Goal: Information Seeking & Learning: Compare options

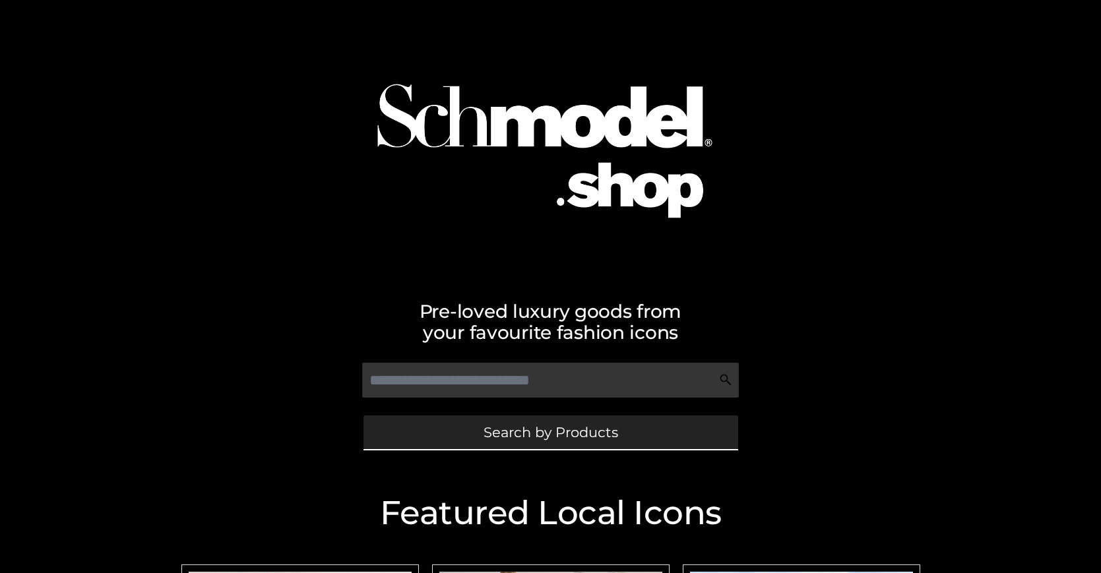
click at [550, 432] on span "Search by Products" at bounding box center [551, 433] width 135 height 14
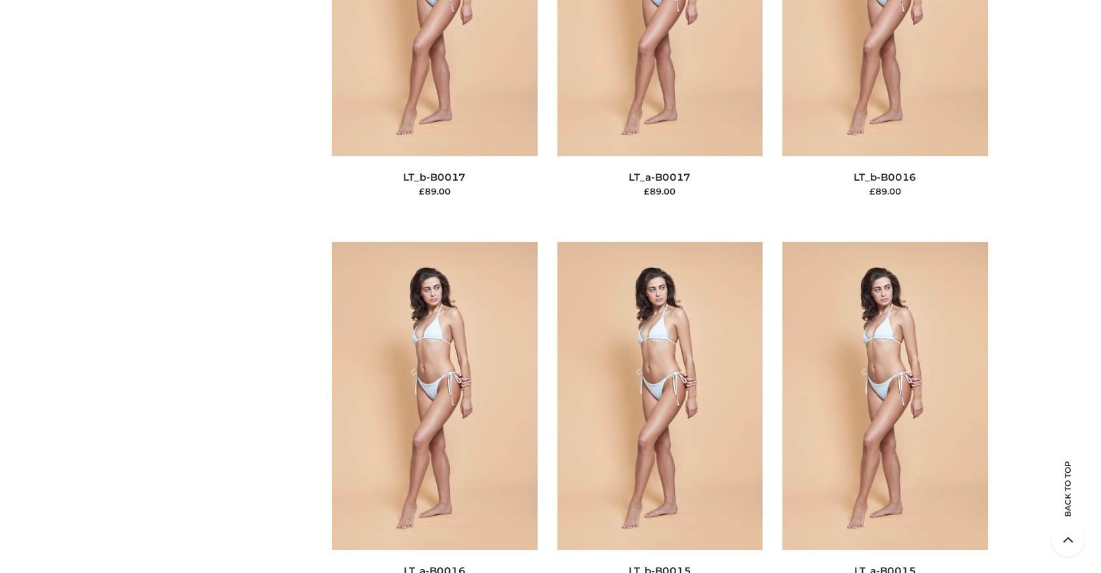
scroll to position [4476, 0]
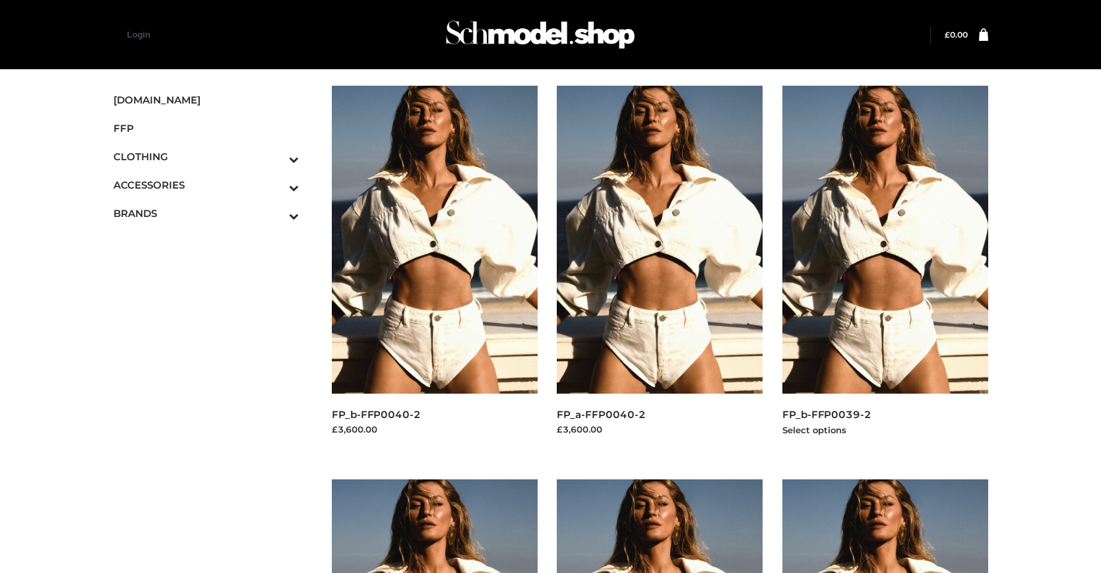
click at [885, 269] on img at bounding box center [886, 240] width 206 height 308
click at [434, 269] on img at bounding box center [435, 240] width 206 height 308
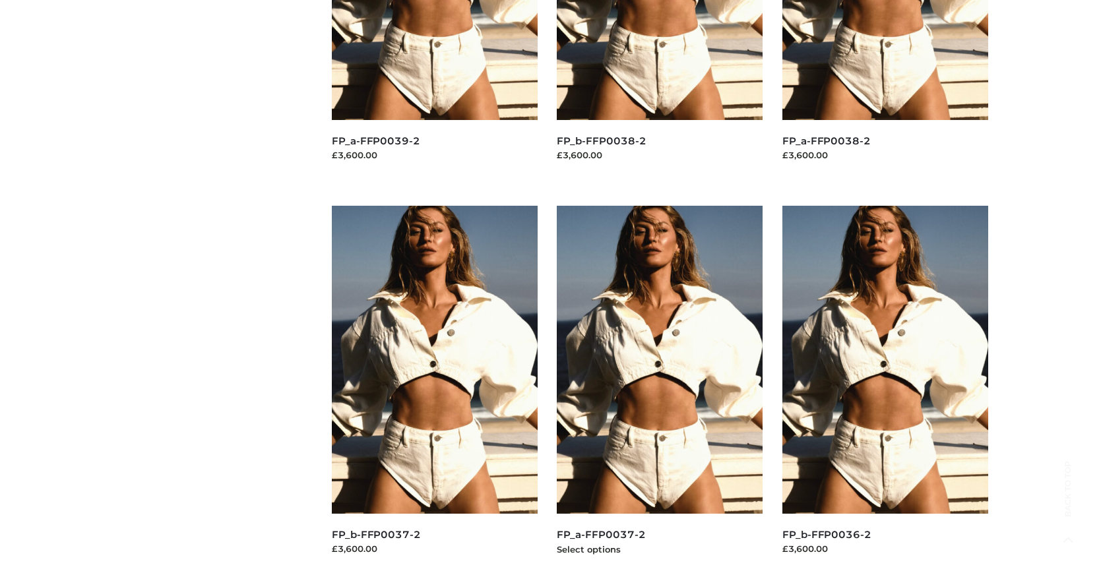
click at [660, 389] on img at bounding box center [660, 360] width 206 height 308
click at [885, 389] on img at bounding box center [886, 360] width 206 height 308
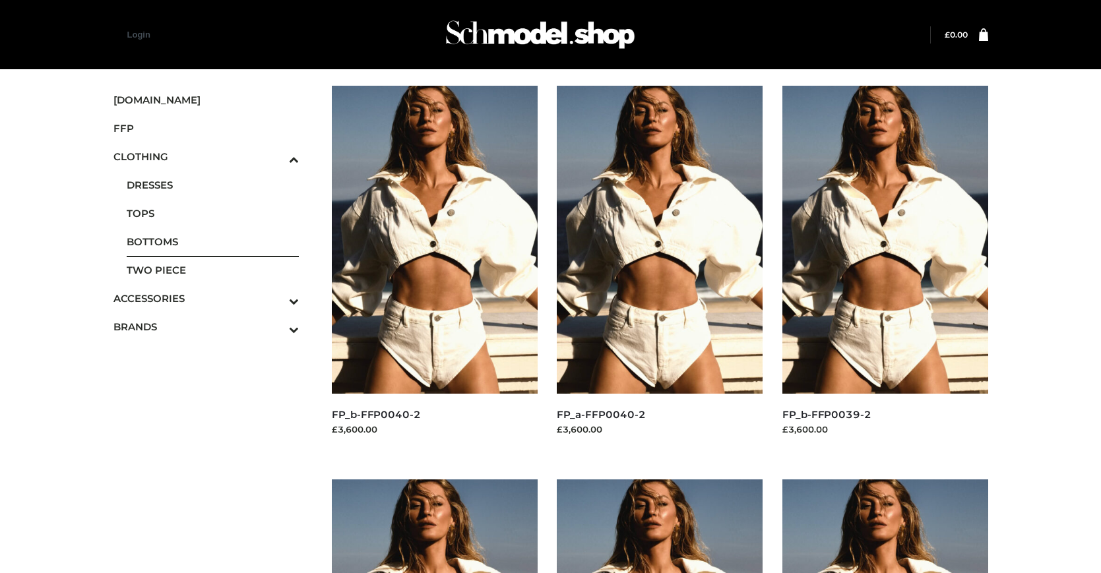
click at [212, 242] on span "BOTTOMS" at bounding box center [213, 241] width 173 height 15
click at [276, 327] on icon "Toggle Submenu" at bounding box center [225, 329] width 148 height 15
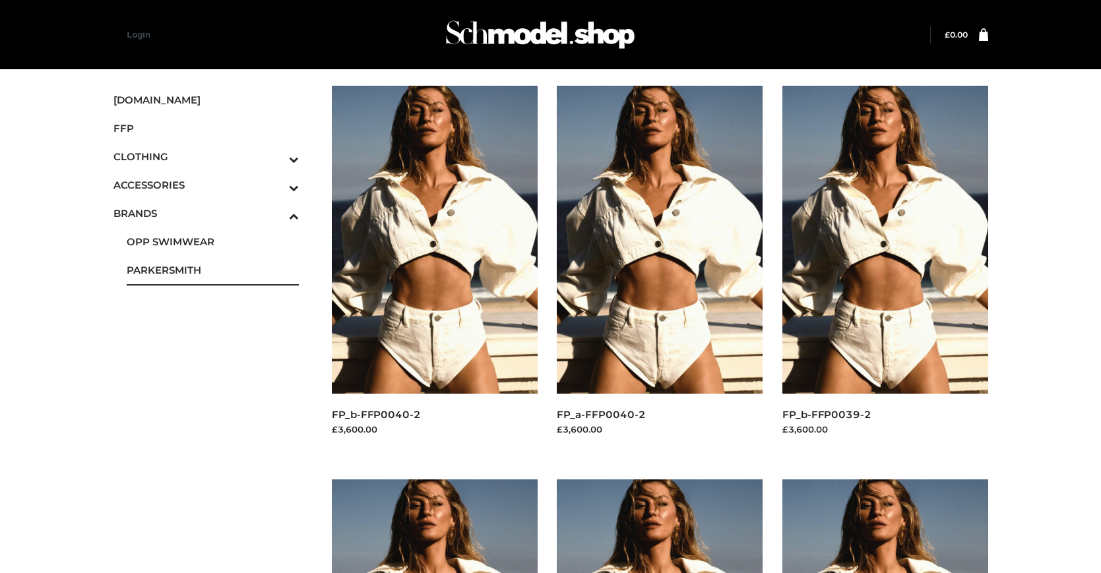
click at [212, 270] on span "PARKERSMITH" at bounding box center [213, 270] width 173 height 15
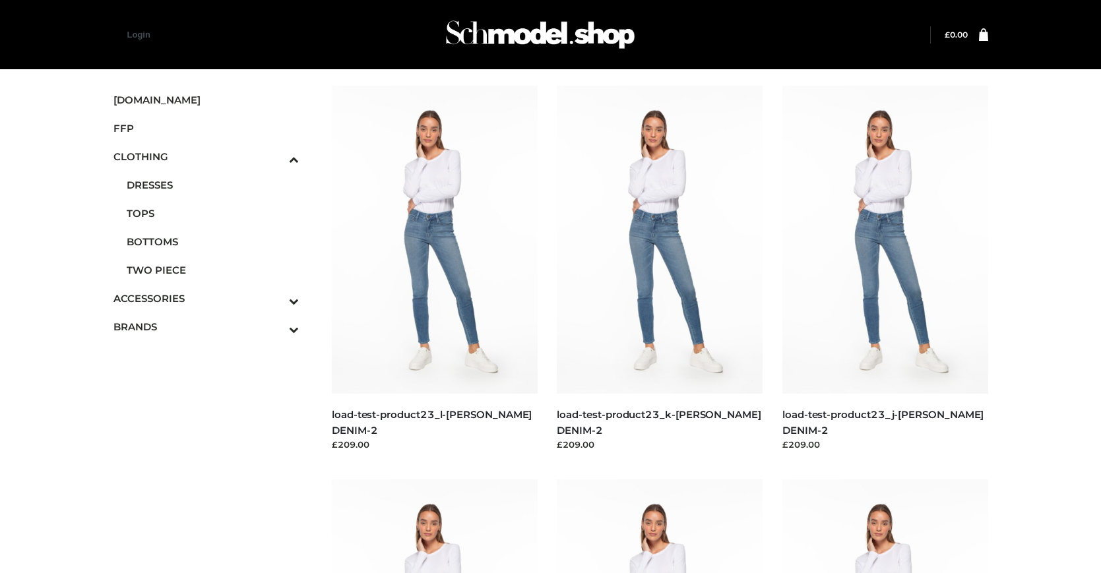
scroll to position [1062, 0]
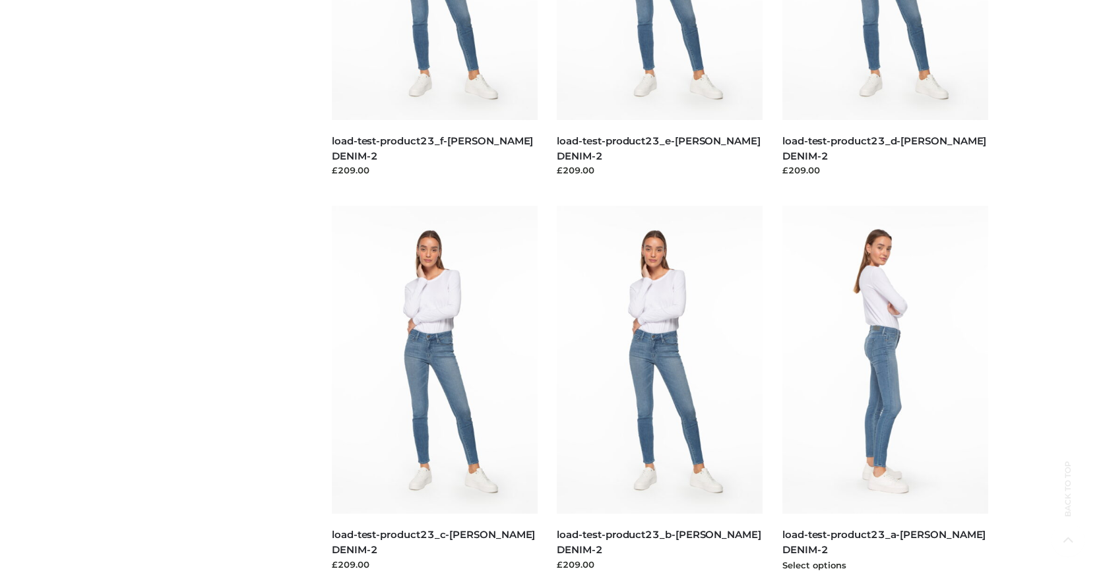
click at [885, 389] on img at bounding box center [886, 360] width 206 height 308
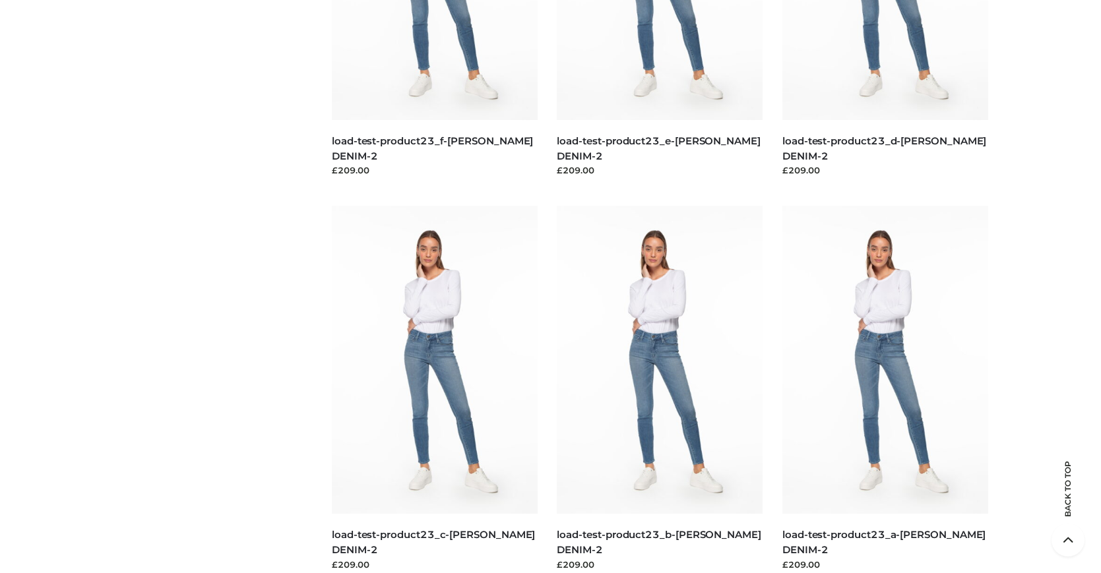
scroll to position [0, 0]
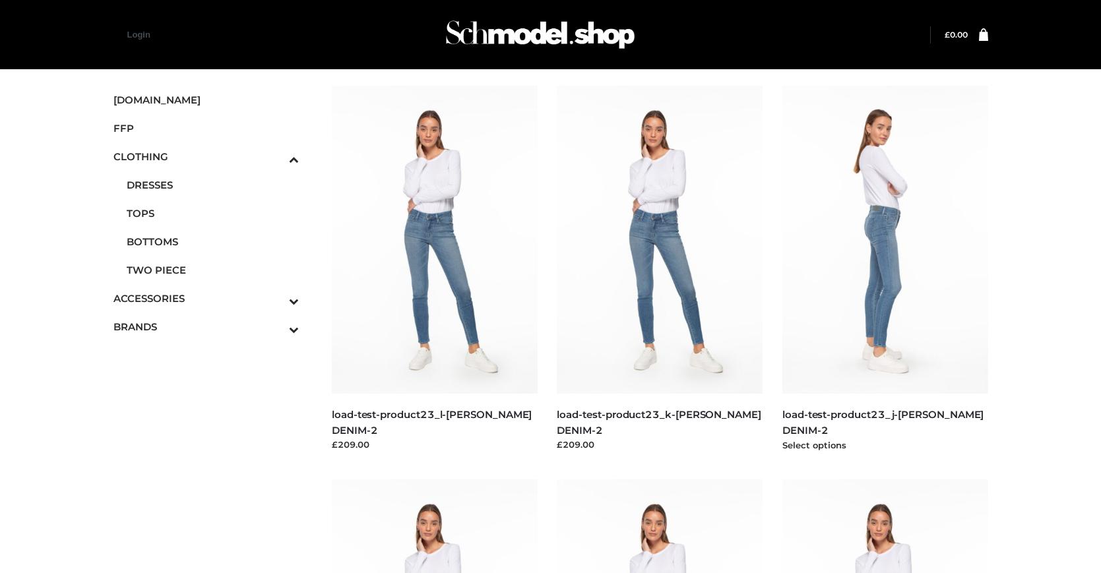
click at [885, 269] on img at bounding box center [886, 240] width 206 height 308
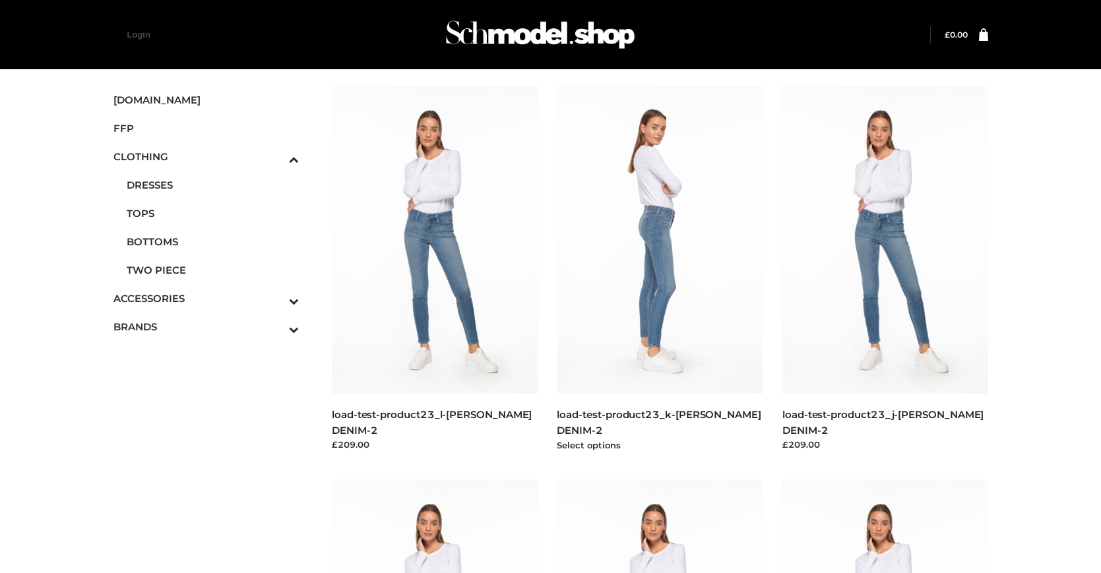
click at [660, 269] on img at bounding box center [660, 240] width 206 height 308
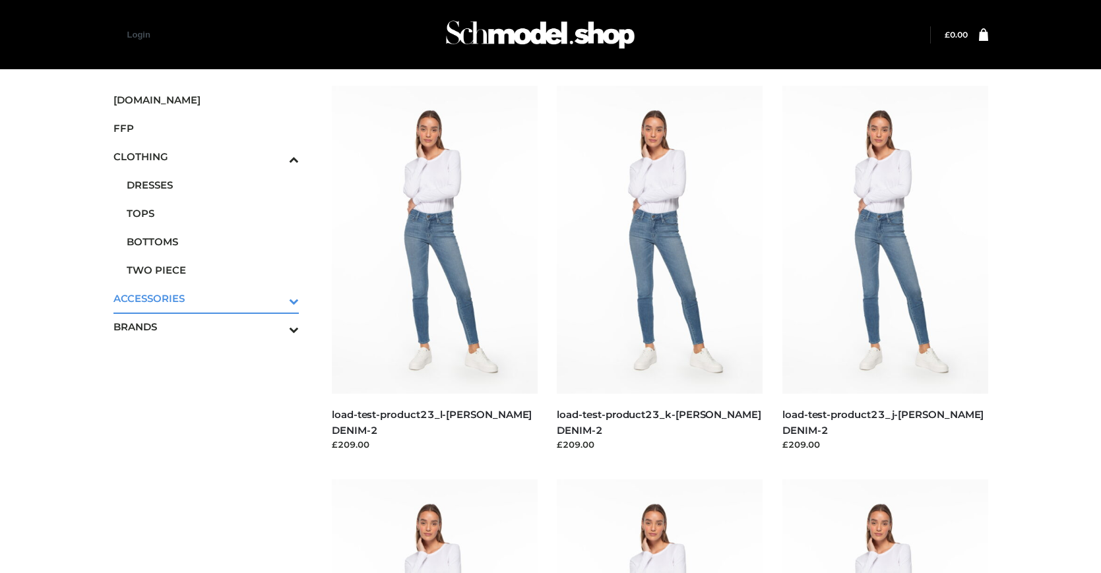
click at [276, 298] on icon "Toggle Submenu" at bounding box center [225, 301] width 148 height 15
click at [212, 242] on span "JEWELRY" at bounding box center [213, 241] width 173 height 15
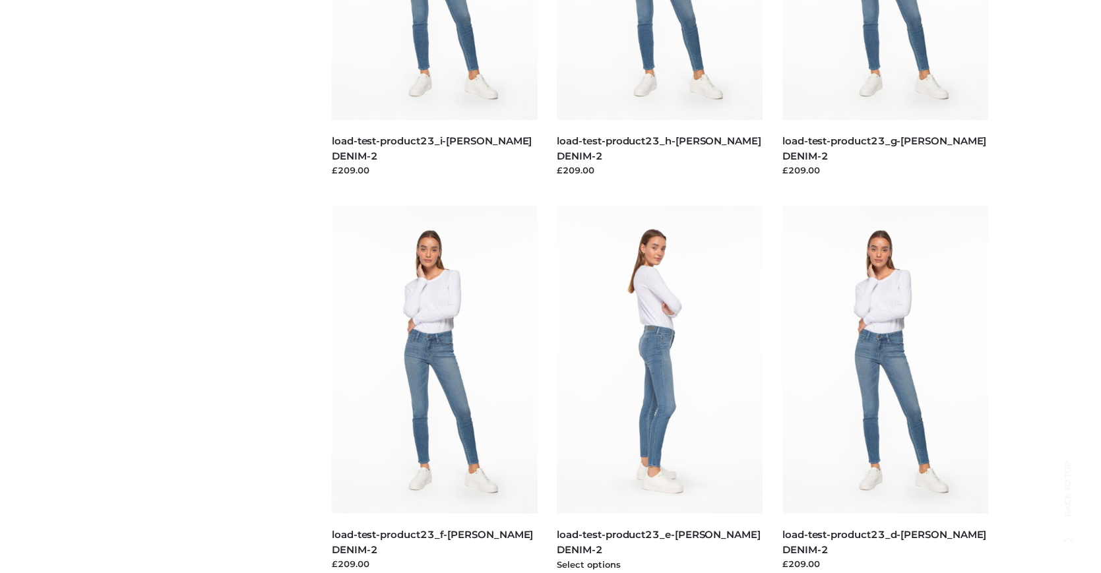
click at [660, 389] on img at bounding box center [660, 360] width 206 height 308
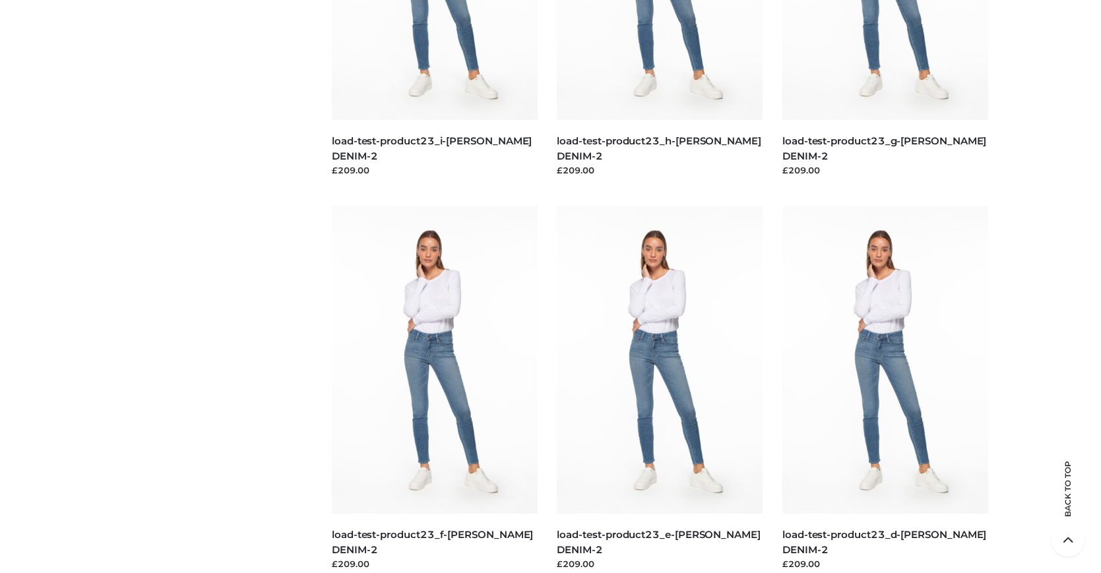
scroll to position [1470, 0]
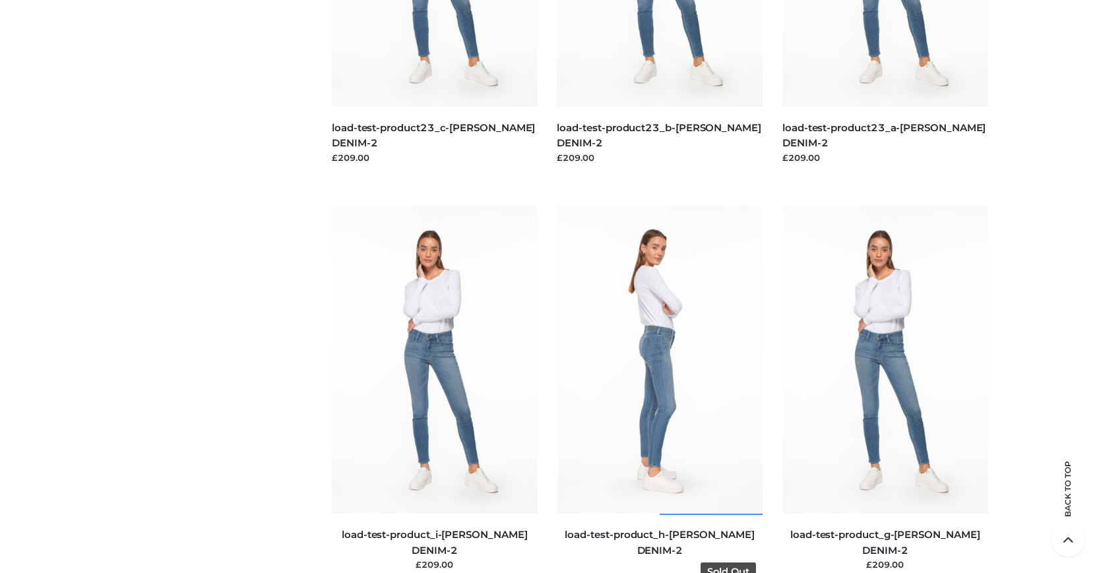
click at [660, 389] on img at bounding box center [661, 360] width 206 height 308
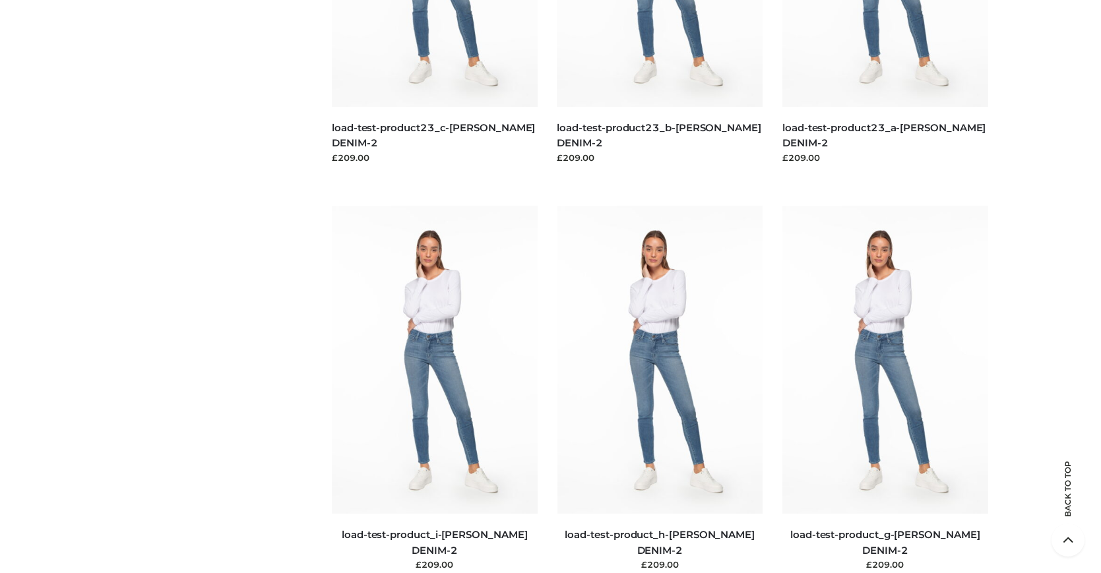
scroll to position [1864, 0]
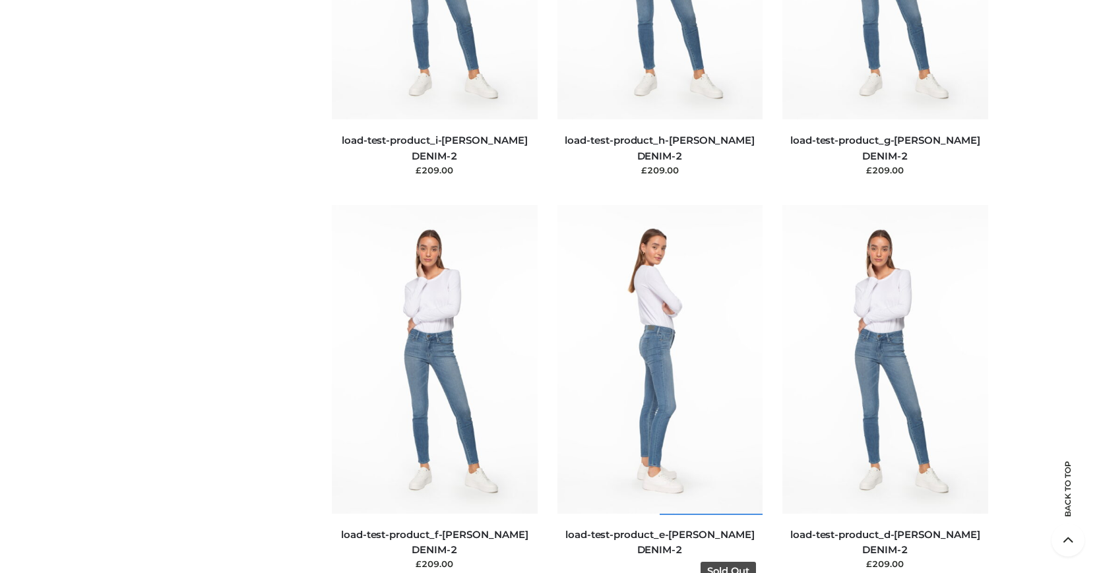
click at [660, 389] on img at bounding box center [661, 359] width 206 height 308
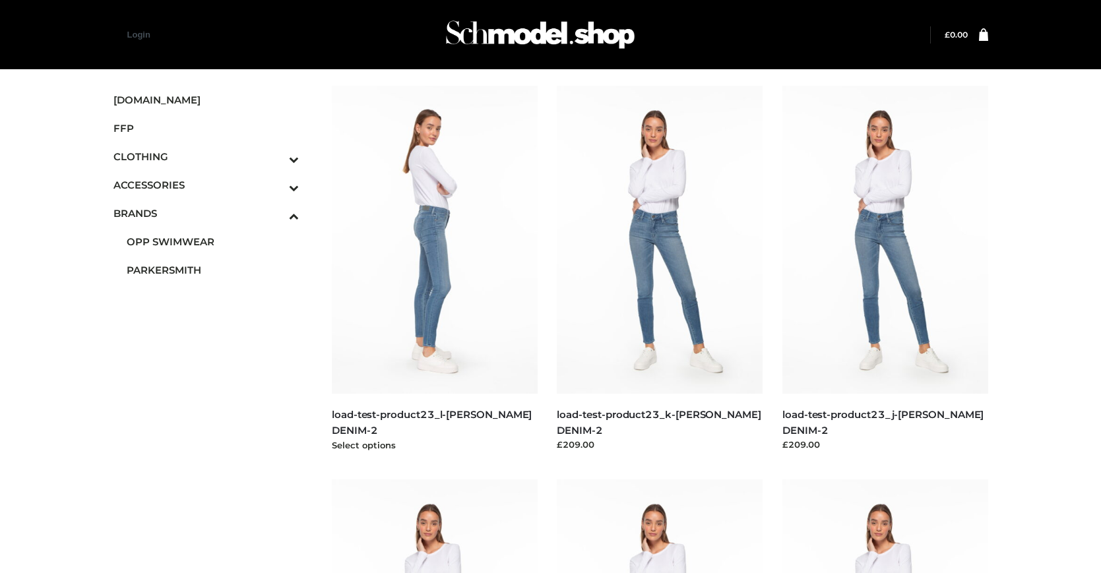
click at [434, 269] on img at bounding box center [435, 240] width 206 height 308
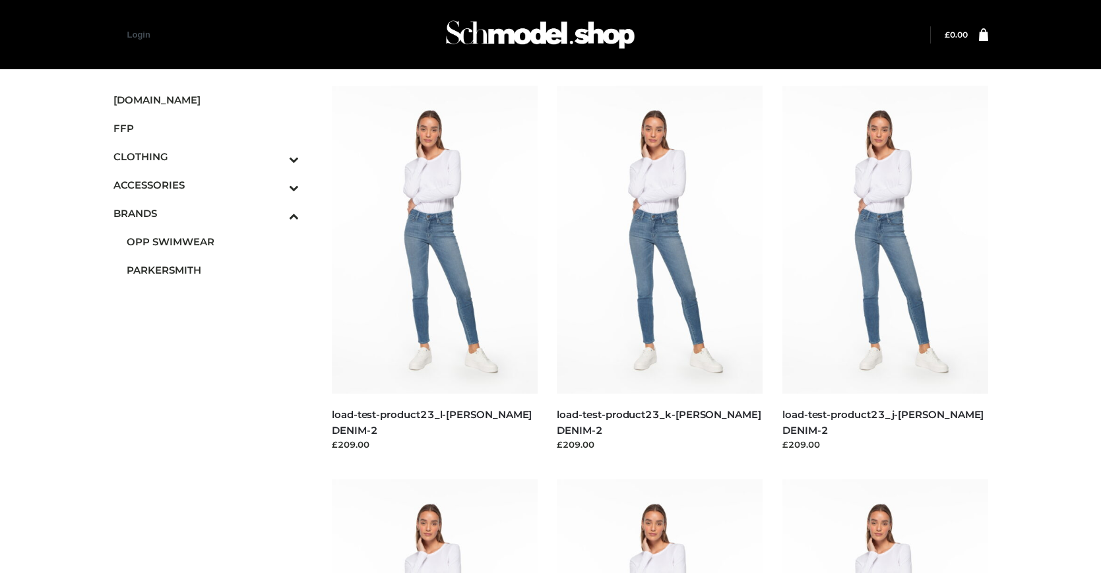
scroll to position [1062, 0]
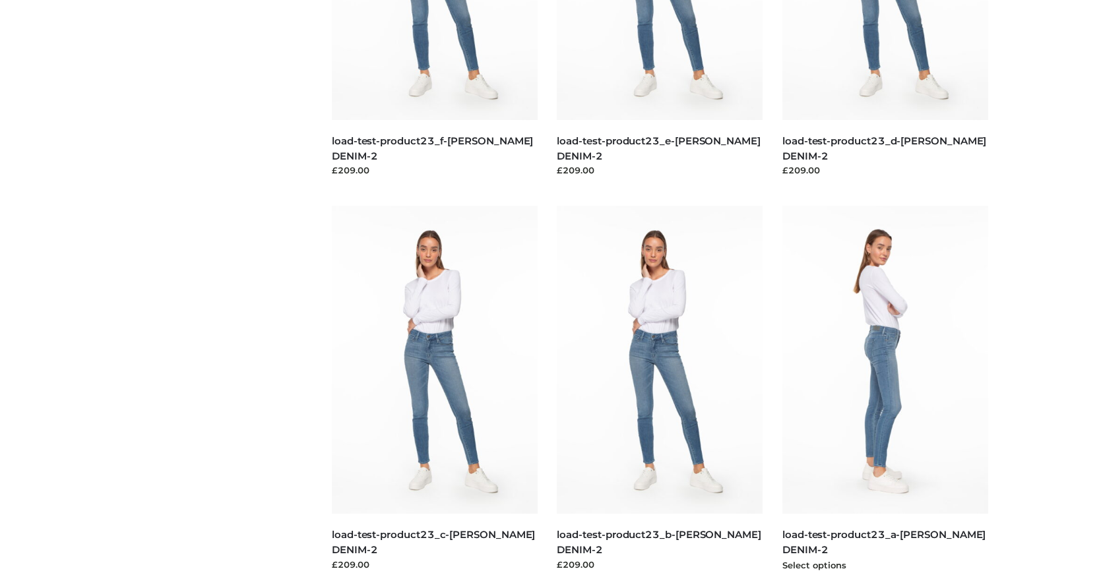
click at [885, 389] on img at bounding box center [886, 360] width 206 height 308
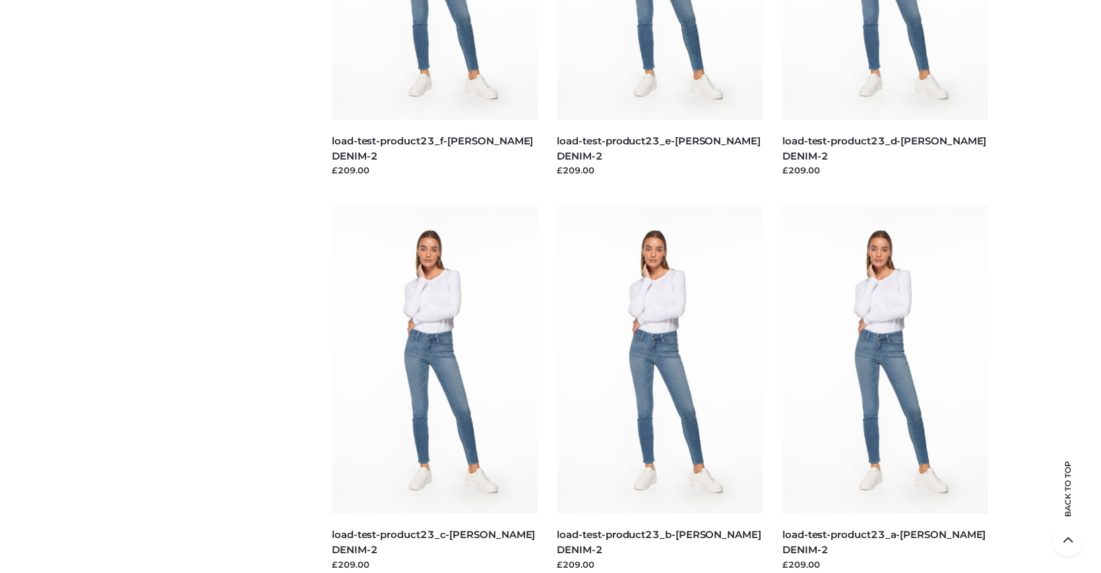
scroll to position [0, 0]
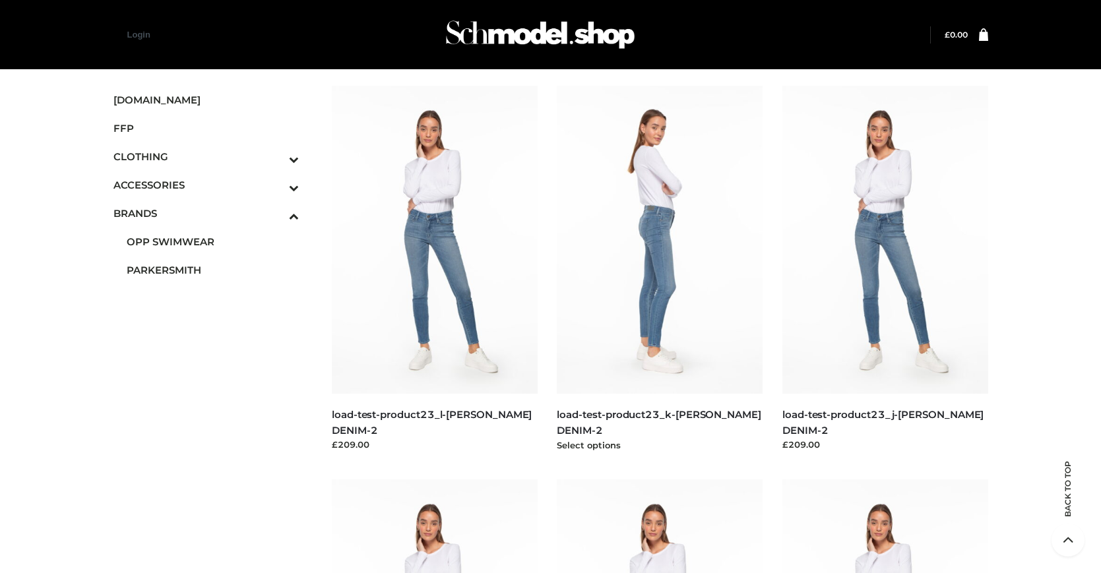
click at [660, 269] on img at bounding box center [660, 240] width 206 height 308
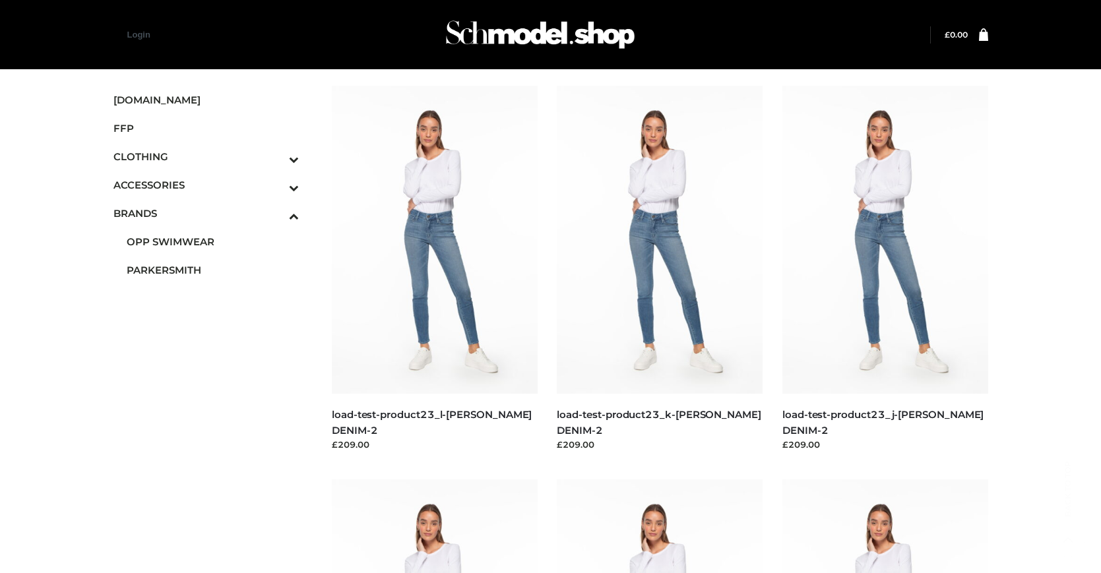
scroll to position [668, 0]
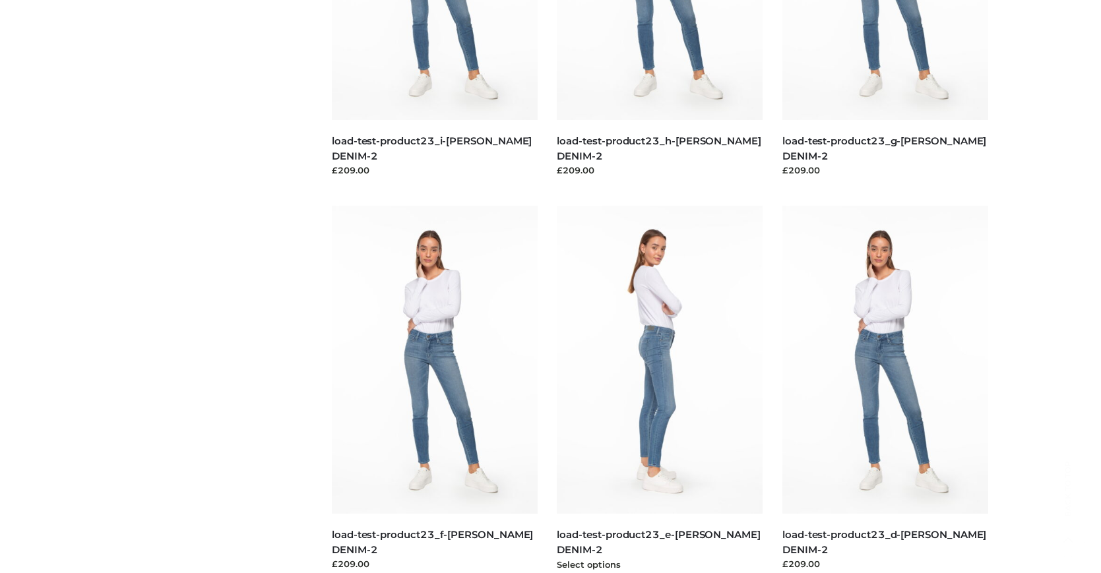
click at [660, 389] on img at bounding box center [660, 360] width 206 height 308
